Goal: Find specific page/section: Find specific page/section

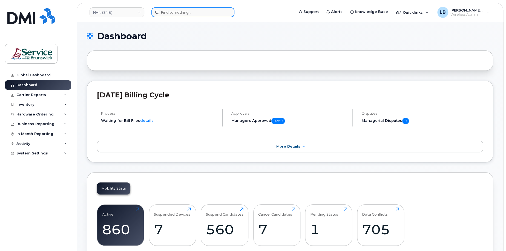
click at [187, 12] on input at bounding box center [192, 12] width 83 height 10
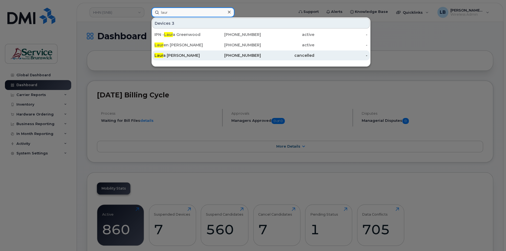
type input "laur"
click at [232, 56] on div "[PHONE_NUMBER]" at bounding box center [234, 55] width 53 height 5
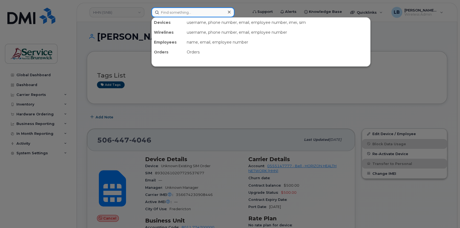
click at [174, 14] on input at bounding box center [192, 12] width 83 height 10
paste input "300143"
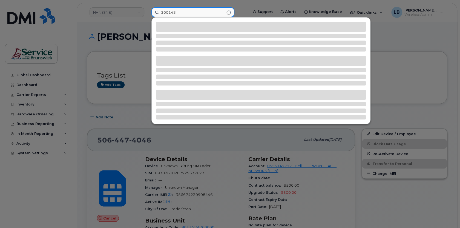
type input "300143"
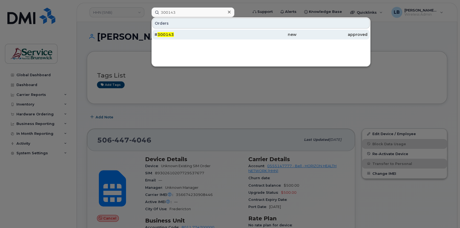
click at [167, 36] on span "300143" at bounding box center [166, 34] width 16 height 5
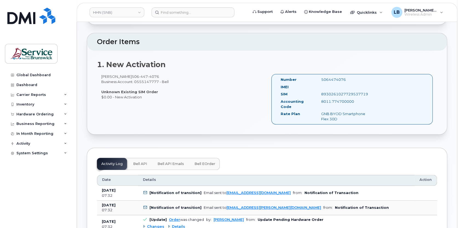
scroll to position [224, 0]
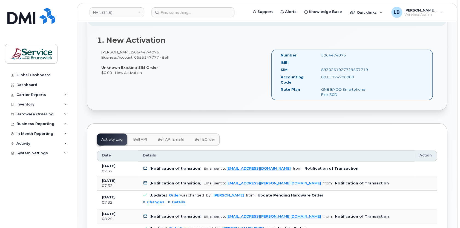
click at [208, 136] on button "Bell eOrder" at bounding box center [205, 139] width 30 height 12
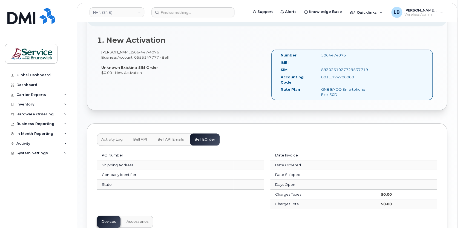
scroll to position [240, 0]
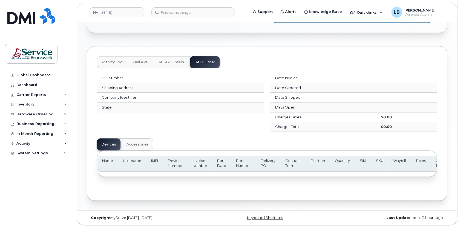
click at [173, 64] on button "Bell API Emails" at bounding box center [170, 62] width 35 height 12
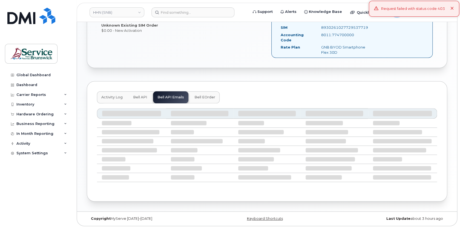
click at [143, 93] on button "Bell API" at bounding box center [140, 97] width 23 height 12
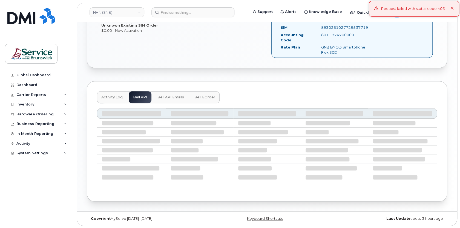
scroll to position [142, 0]
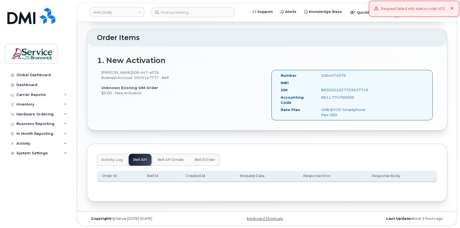
click at [117, 158] on span "Activity Log" at bounding box center [111, 160] width 21 height 4
